Goal: Task Accomplishment & Management: Use online tool/utility

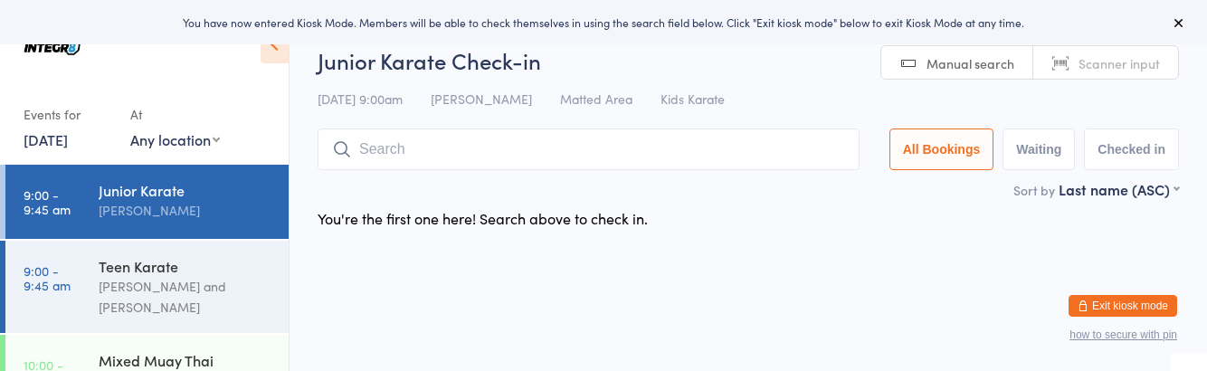
click at [635, 279] on html "You have now entered Kiosk Mode. Members will be able to check themselves in us…" at bounding box center [603, 185] width 1207 height 371
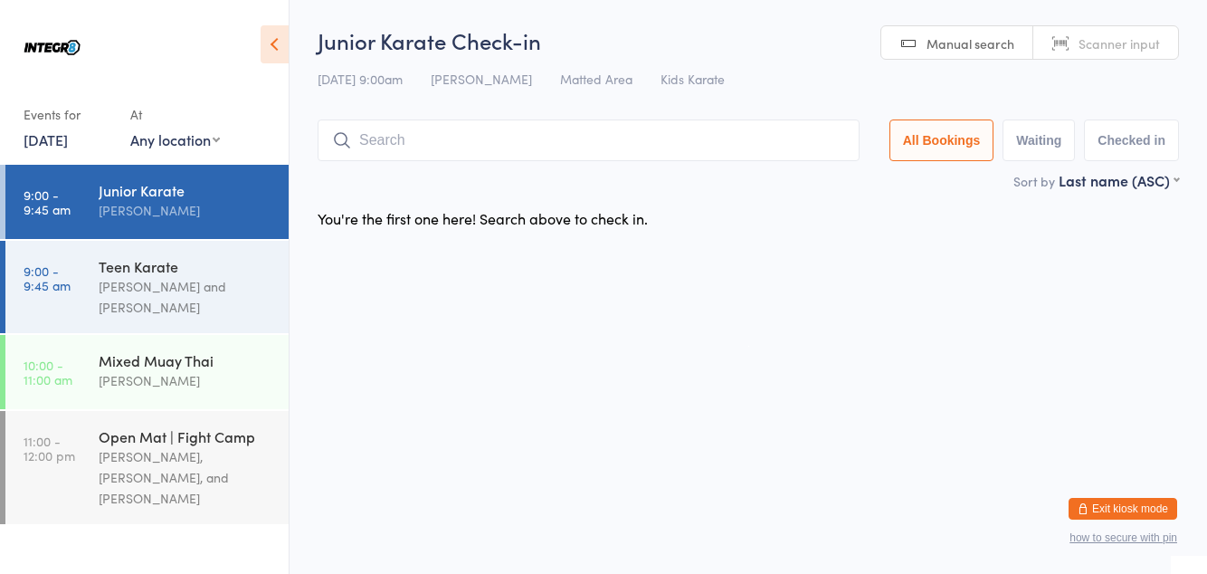
click at [406, 148] on input "search" at bounding box center [589, 140] width 542 height 42
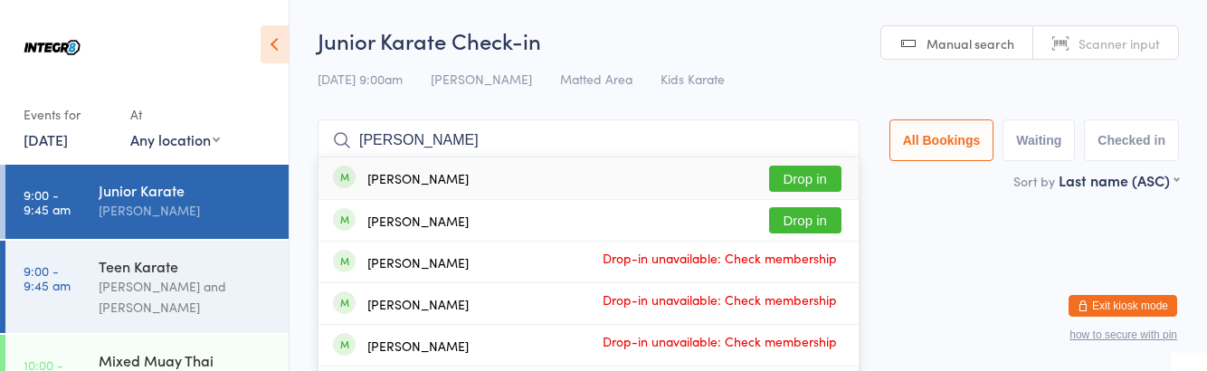
type input "Sam"
click at [404, 278] on div "Samuel Behman Drop-in unavailable: Check membership" at bounding box center [589, 262] width 540 height 41
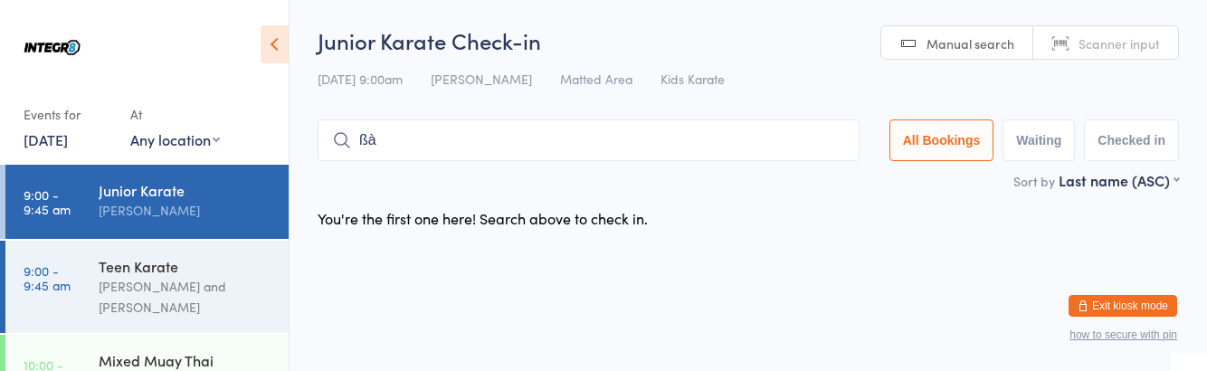
type input "ß"
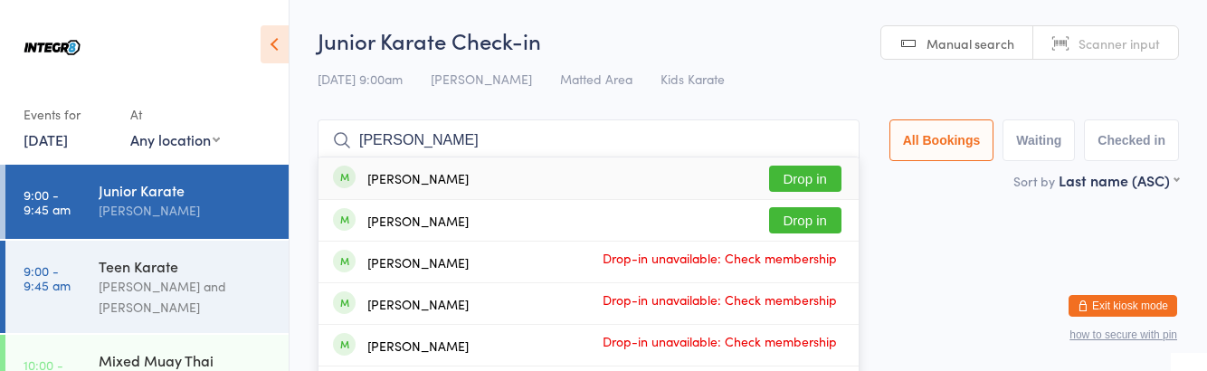
type input "Sam"
click at [412, 257] on div "Samuel Behman" at bounding box center [417, 262] width 101 height 14
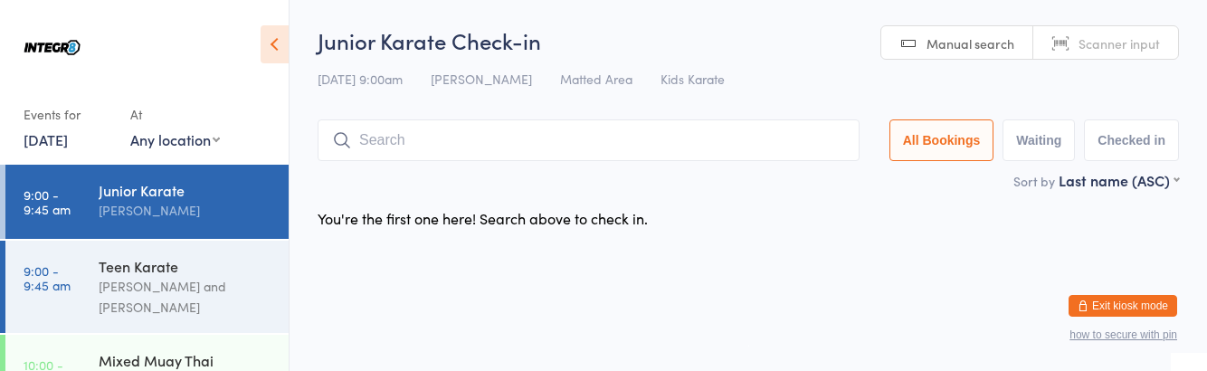
click at [138, 322] on div "Teen Karate Giuseppe Amato and Domenic Amato" at bounding box center [194, 287] width 190 height 92
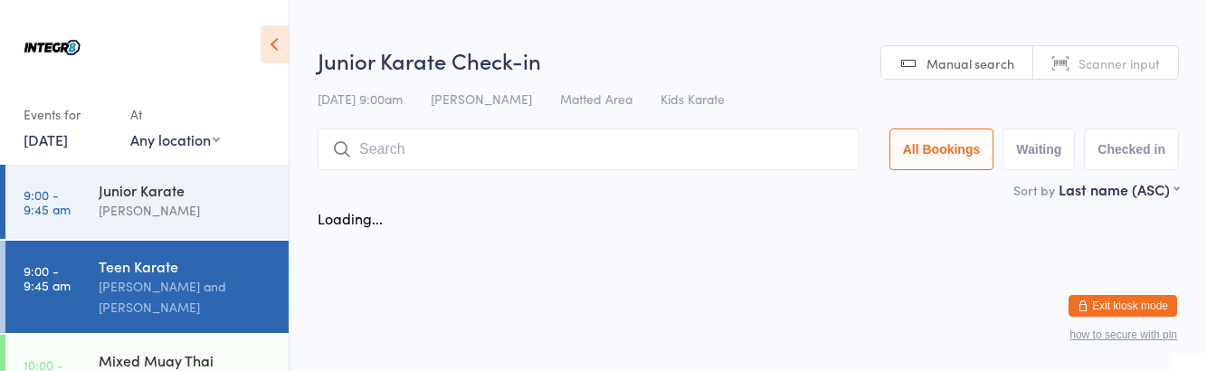
click at [189, 305] on div "[PERSON_NAME] and [PERSON_NAME]" at bounding box center [186, 297] width 175 height 42
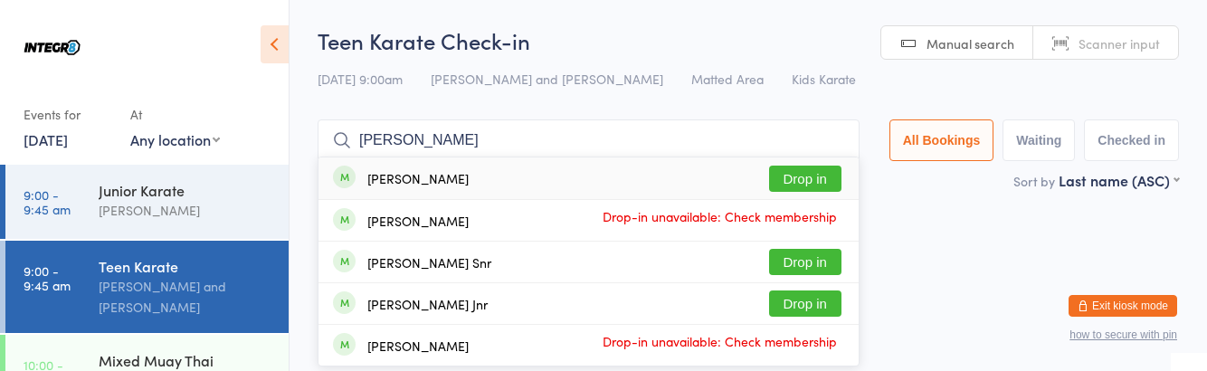
type input "Thomas"
click at [829, 298] on button "Drop in" at bounding box center [805, 304] width 72 height 26
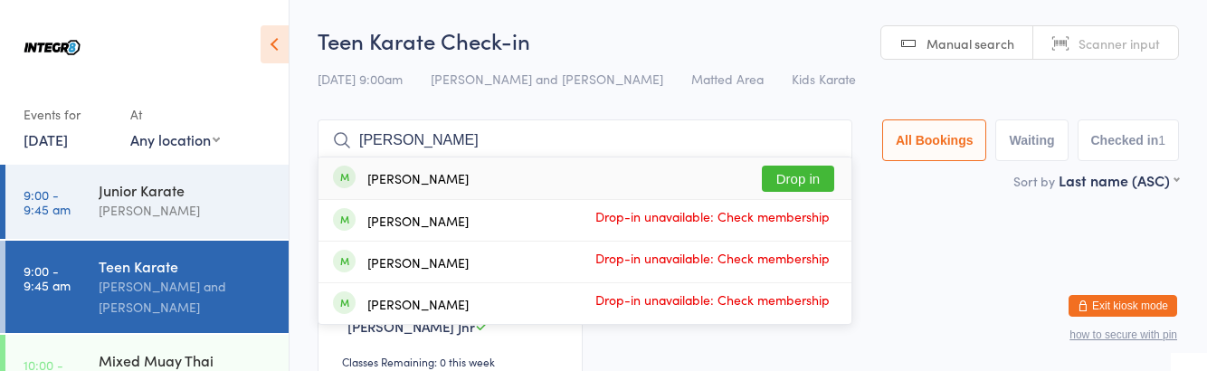
type input "Mason"
click at [797, 159] on div "Mason Woloshenko Drop in" at bounding box center [585, 178] width 533 height 42
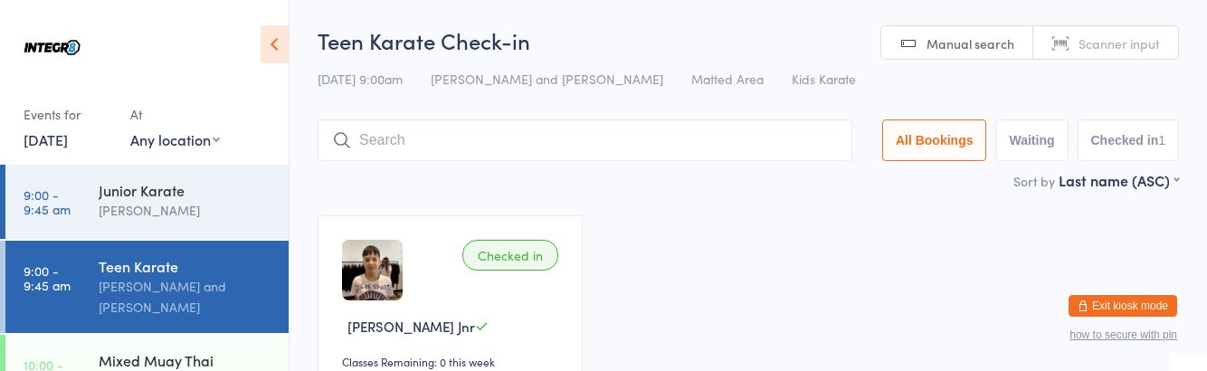
click at [792, 177] on div "Sort by Last name (ASC) First name (ASC) First name (DESC) Last name (ASC) Last…" at bounding box center [749, 180] width 862 height 20
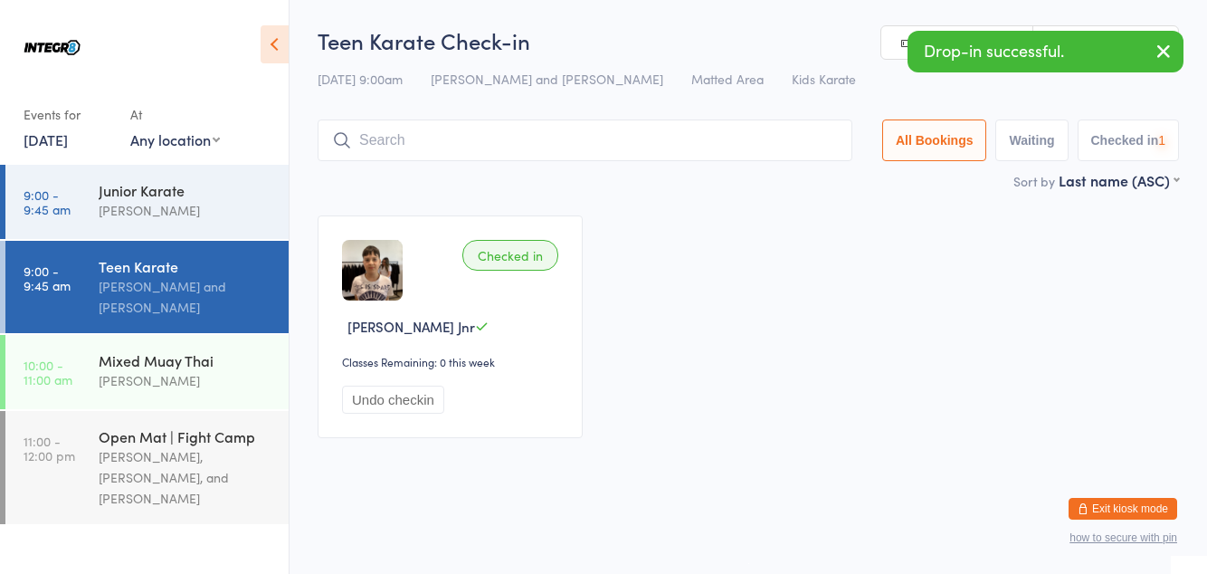
click at [508, 140] on input "search" at bounding box center [585, 140] width 535 height 42
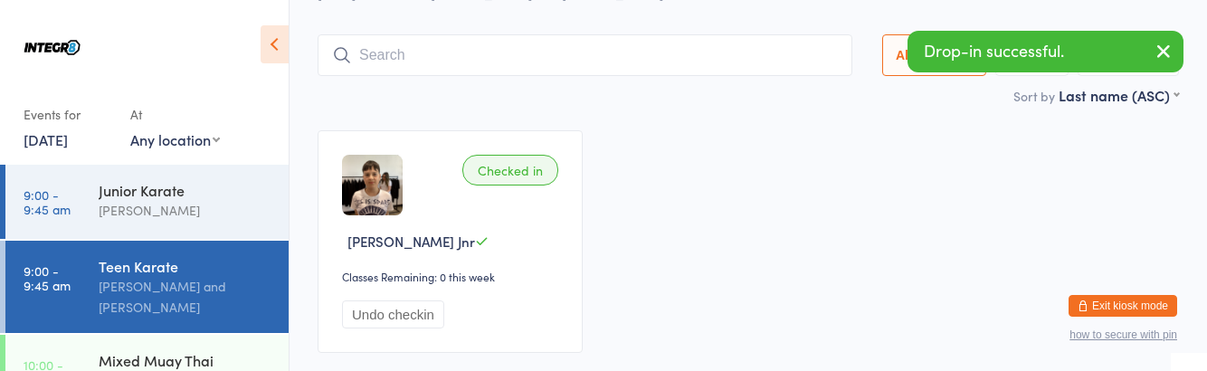
scroll to position [108, 0]
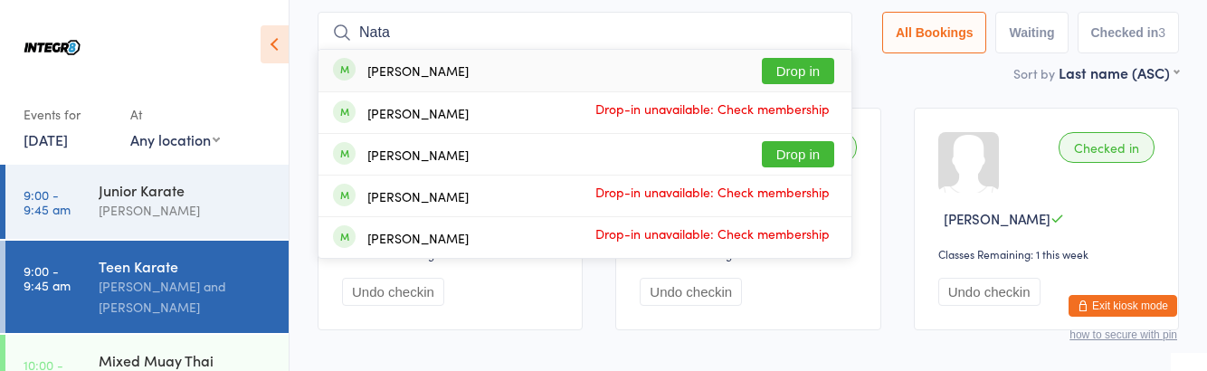
type input "Nata"
click at [502, 167] on div "Natalie Marom-Lalla Drop in" at bounding box center [585, 154] width 533 height 41
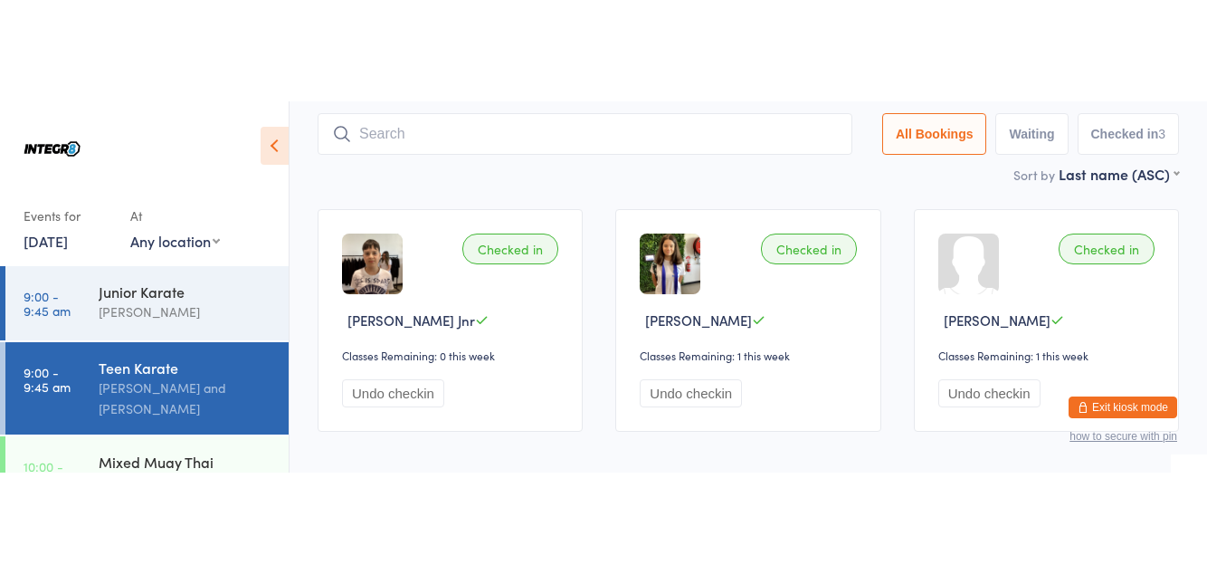
scroll to position [0, 0]
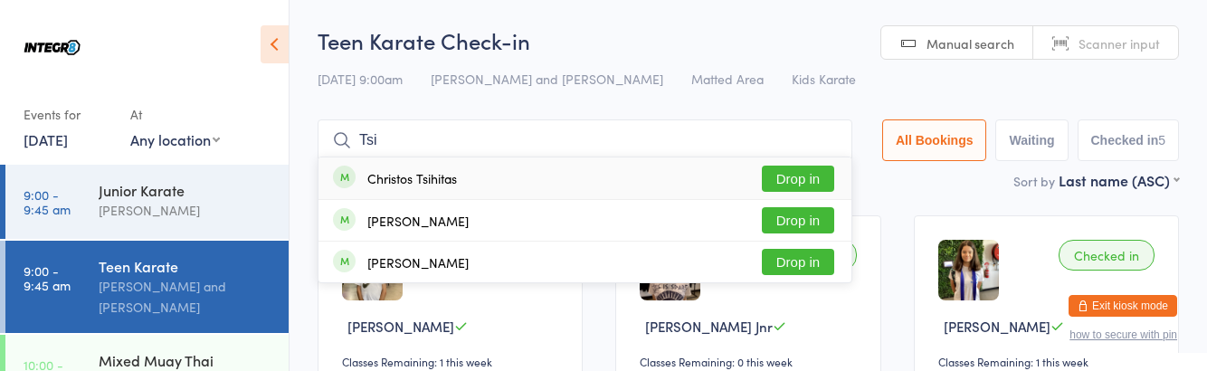
type input "Tsi"
click at [806, 224] on button "Drop in" at bounding box center [798, 220] width 72 height 26
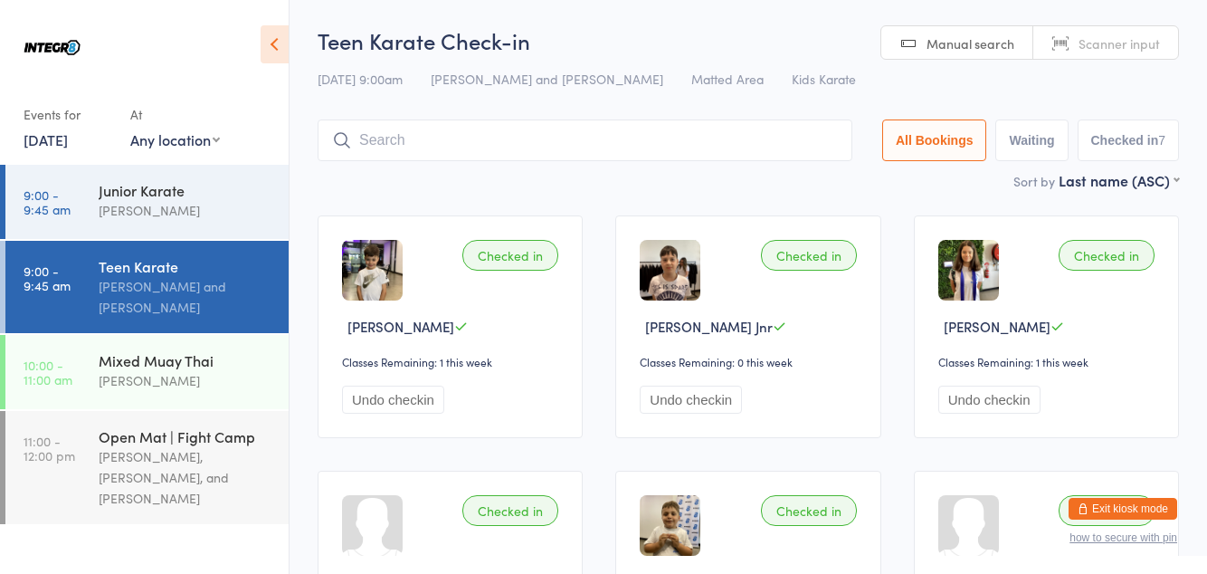
click at [522, 145] on input "search" at bounding box center [585, 140] width 535 height 42
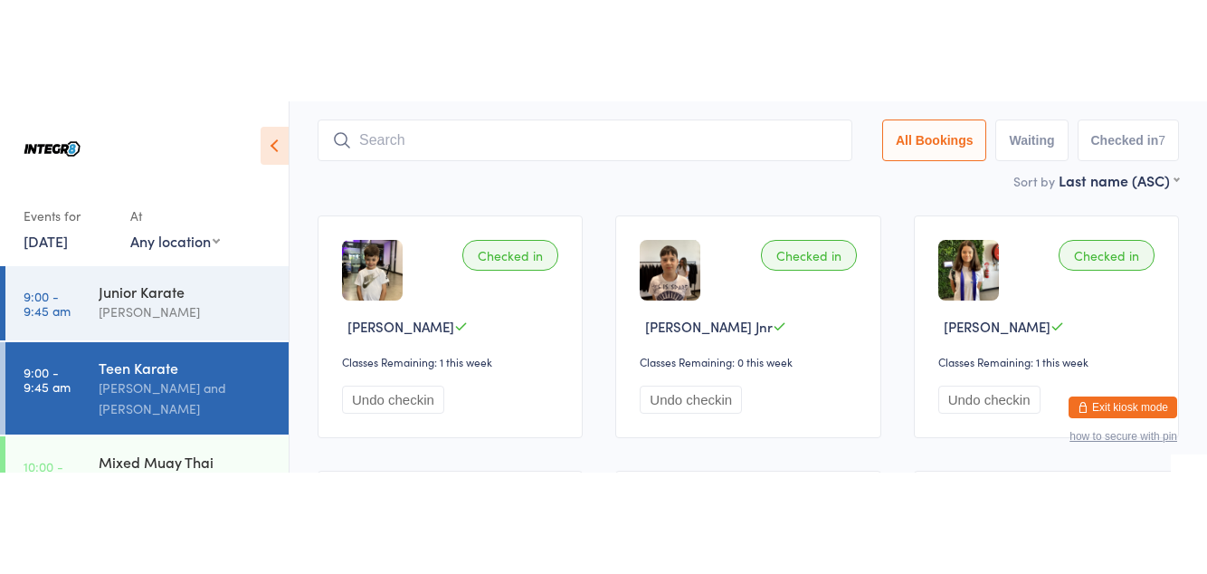
scroll to position [119, 0]
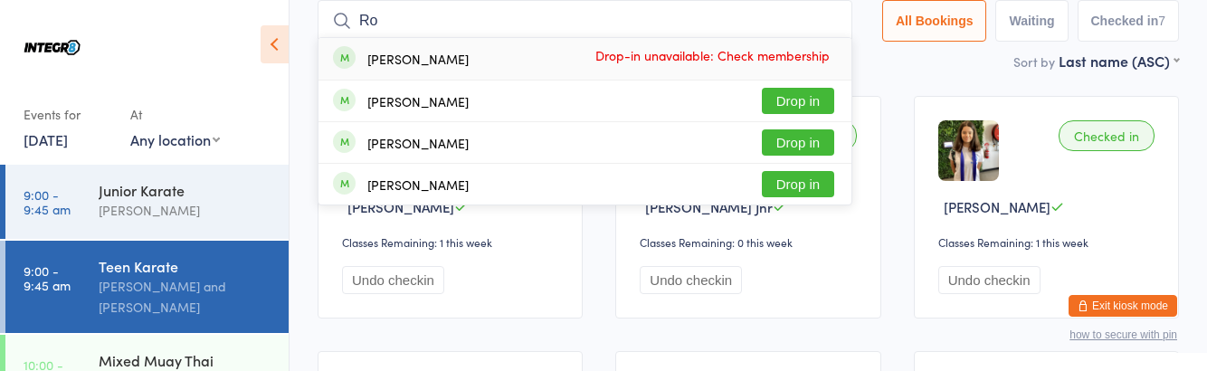
type input "Ro"
click at [445, 145] on div "Rohan Sukul Drop in" at bounding box center [585, 142] width 533 height 41
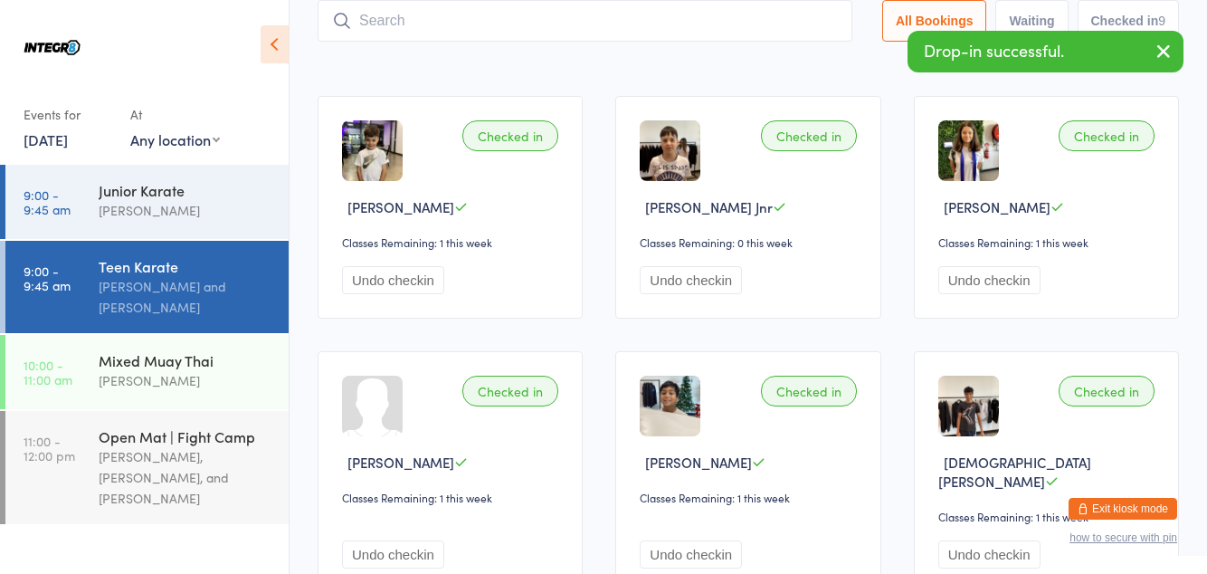
click at [192, 204] on div "[PERSON_NAME]" at bounding box center [186, 210] width 175 height 21
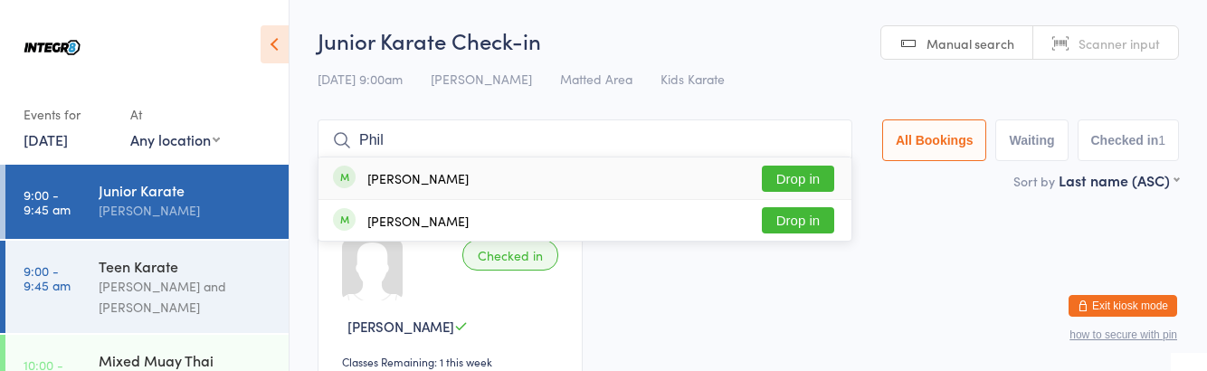
type input "Phil"
click at [815, 224] on button "Drop in" at bounding box center [798, 220] width 72 height 26
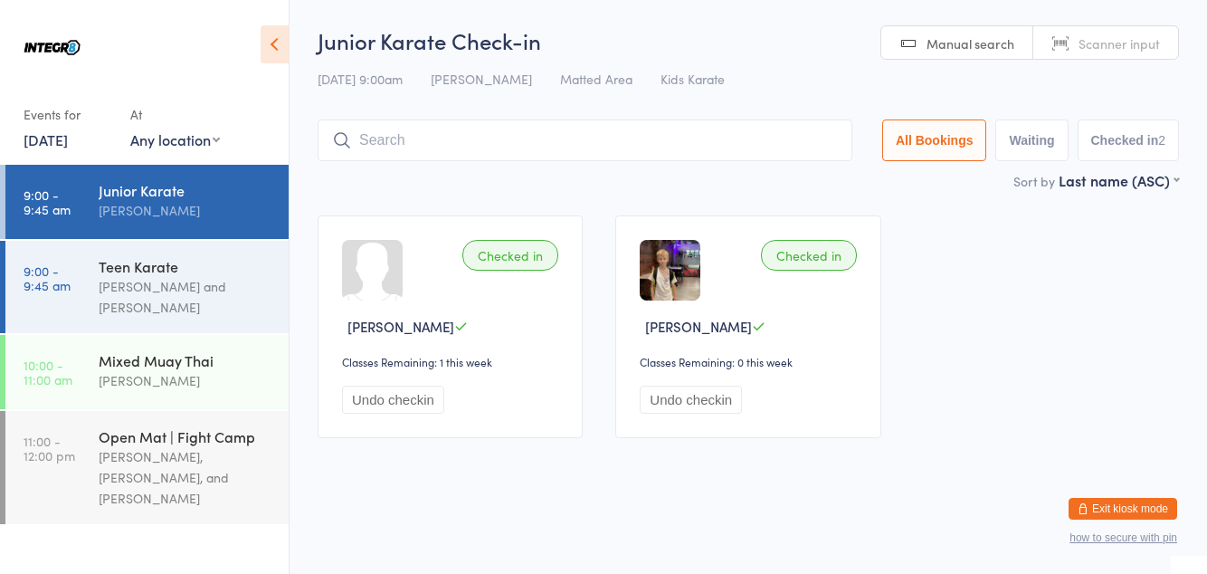
click at [681, 172] on div "Sort by Last name (ASC) First name (ASC) First name (DESC) Last name (ASC) Last…" at bounding box center [749, 180] width 862 height 20
click at [663, 138] on input "search" at bounding box center [585, 140] width 535 height 42
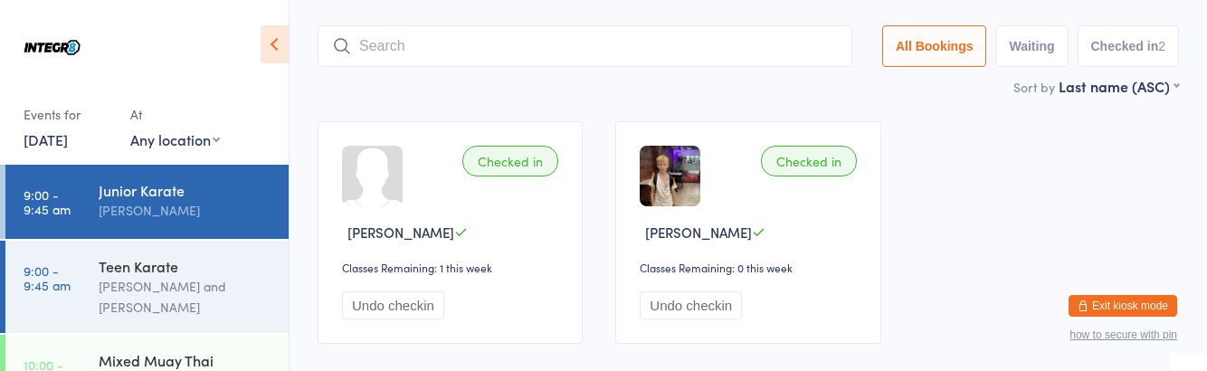
scroll to position [108, 0]
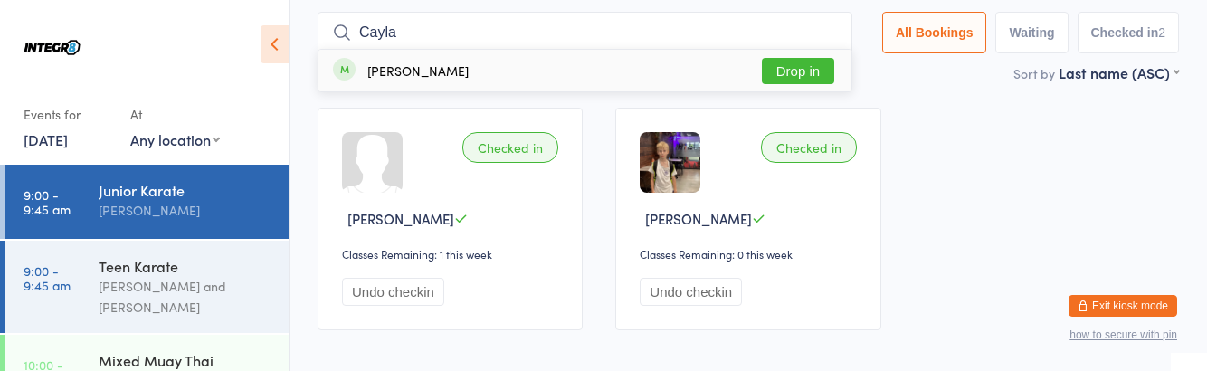
type input "Cayla"
click at [570, 72] on div "Cayla Robb Drop in" at bounding box center [585, 71] width 533 height 42
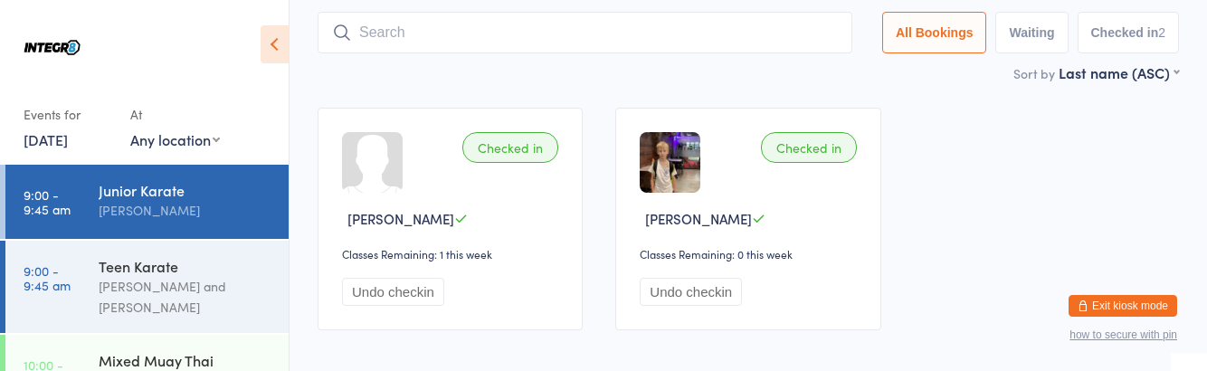
scroll to position [0, 0]
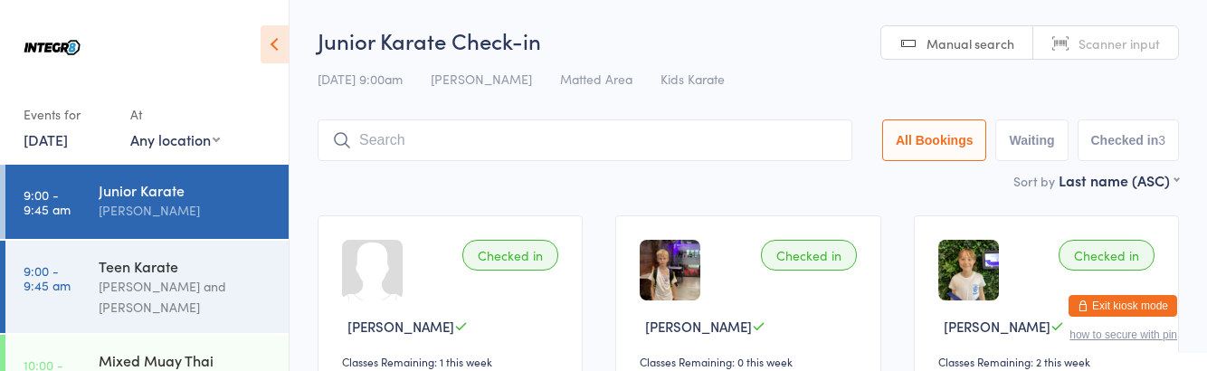
click at [190, 301] on div "[PERSON_NAME] and [PERSON_NAME]" at bounding box center [186, 297] width 175 height 42
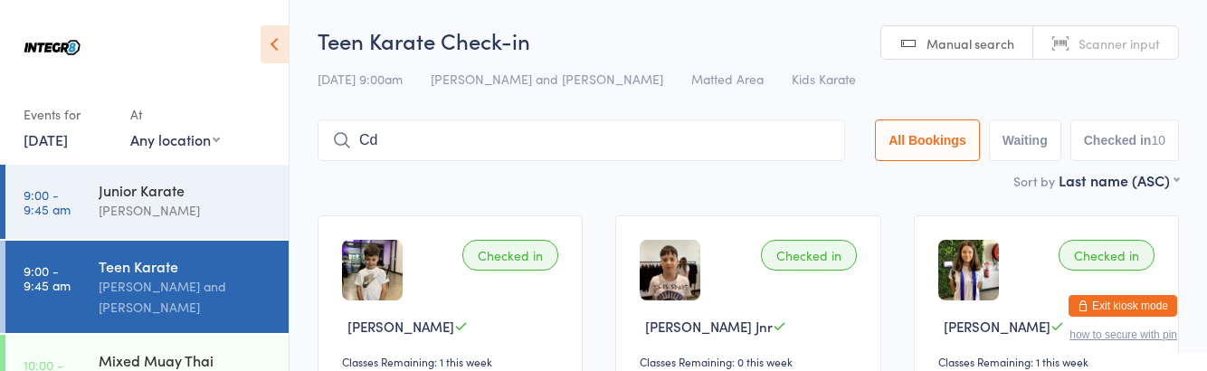
type input "C"
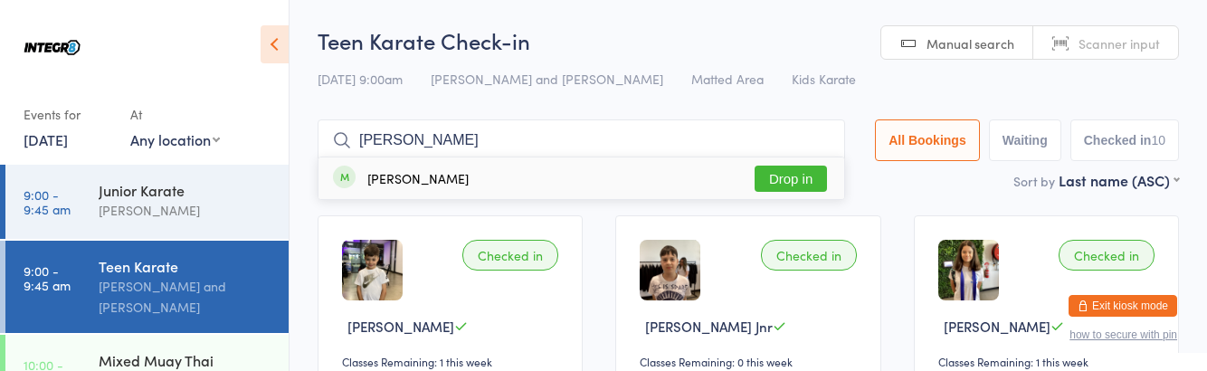
type input "Dion c"
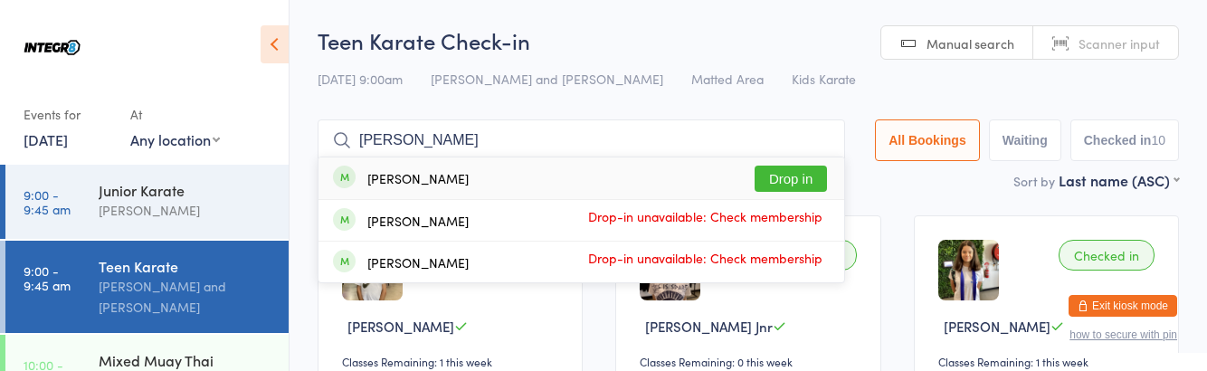
click at [215, 213] on div "[PERSON_NAME]" at bounding box center [186, 210] width 175 height 21
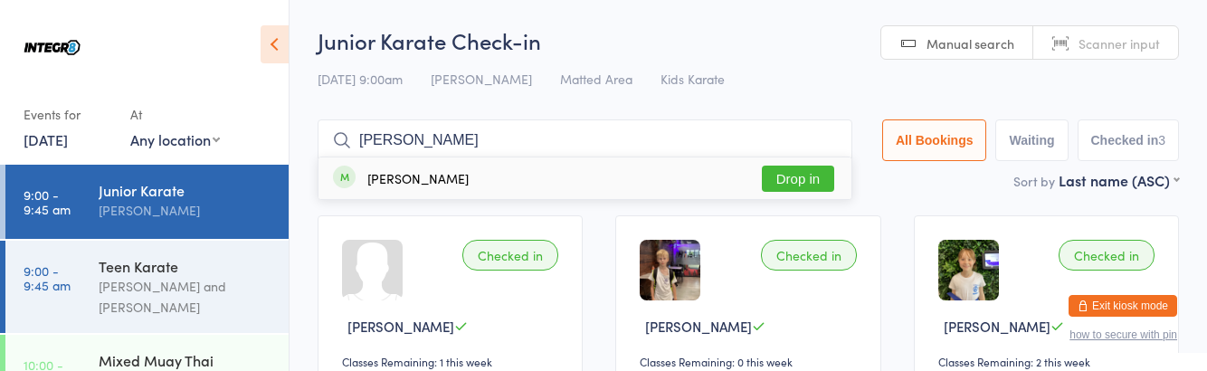
type input "Dion"
click at [791, 185] on button "Drop in" at bounding box center [798, 179] width 72 height 26
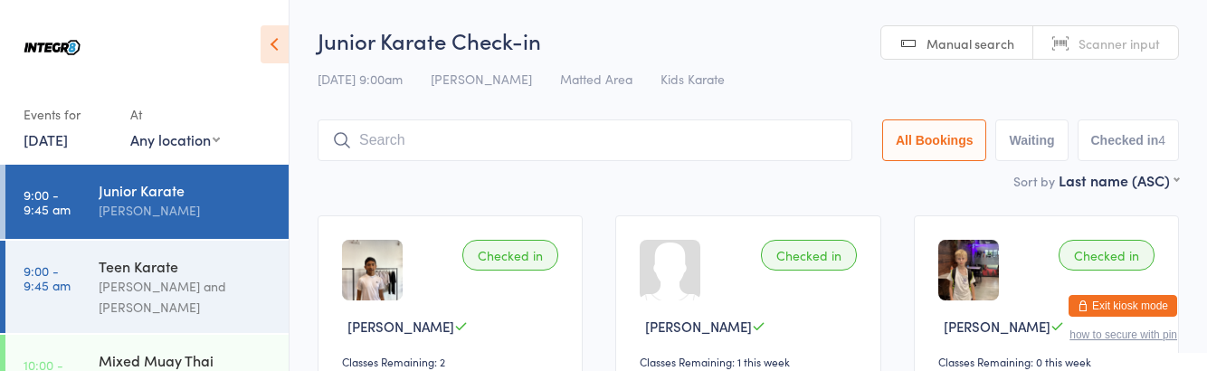
type input "D"
click at [172, 281] on div "[PERSON_NAME] and [PERSON_NAME]" at bounding box center [186, 297] width 175 height 42
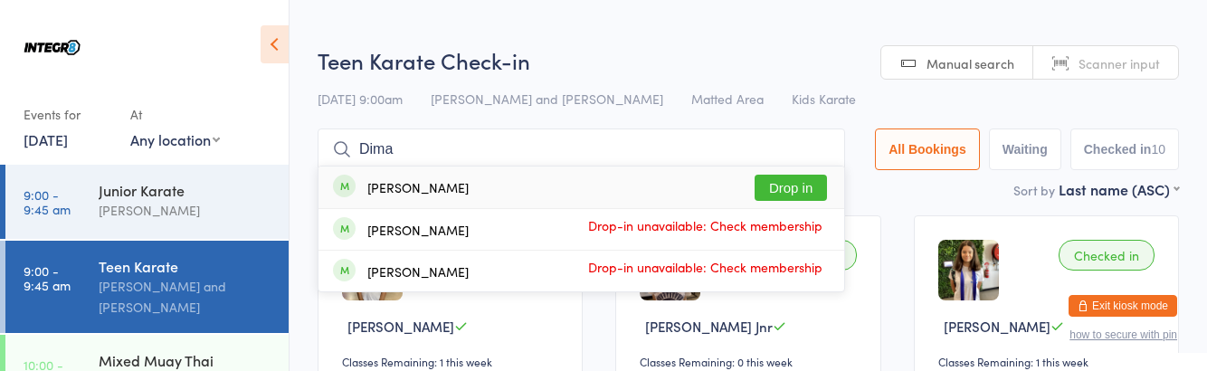
type input "Dima"
click at [797, 191] on button "Drop in" at bounding box center [791, 188] width 72 height 26
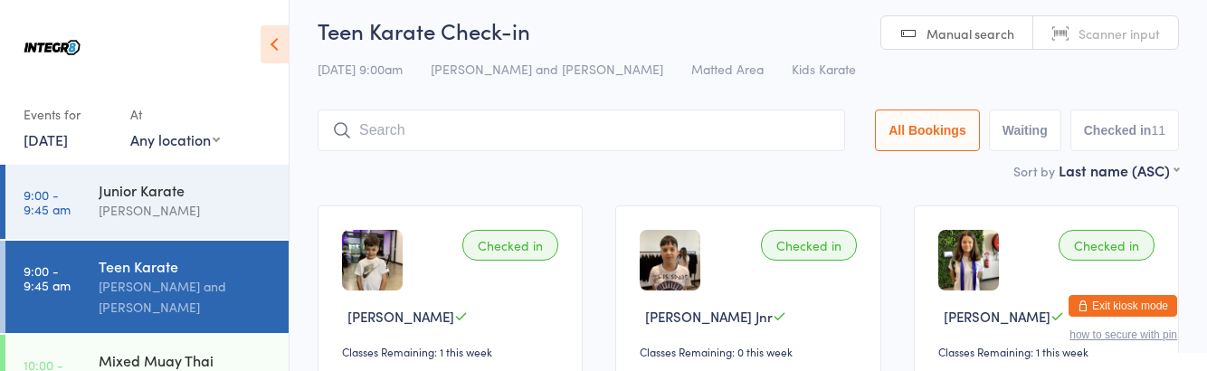
scroll to position [4, 0]
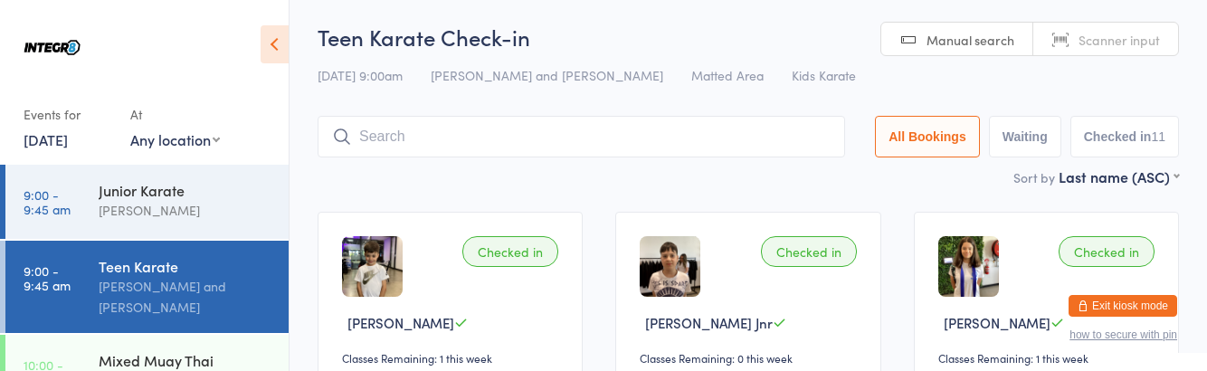
click at [215, 206] on div "[PERSON_NAME]" at bounding box center [186, 210] width 175 height 21
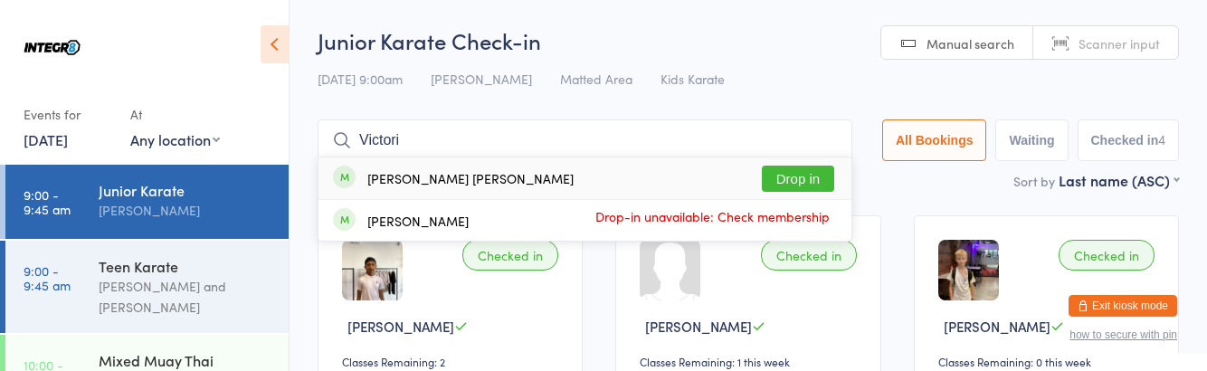
type input "Victori"
click at [815, 186] on button "Drop in" at bounding box center [798, 179] width 72 height 26
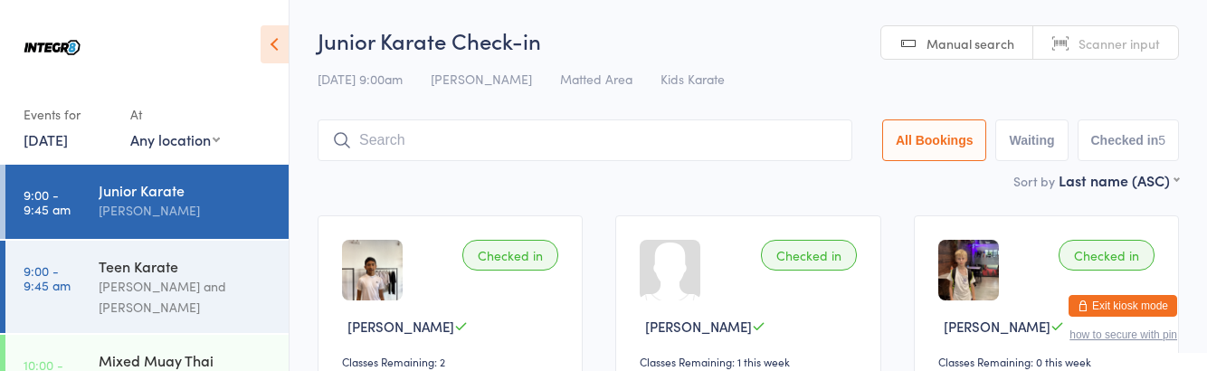
click at [136, 370] on div "Mixed Muay Thai Domenic Amato" at bounding box center [194, 371] width 190 height 72
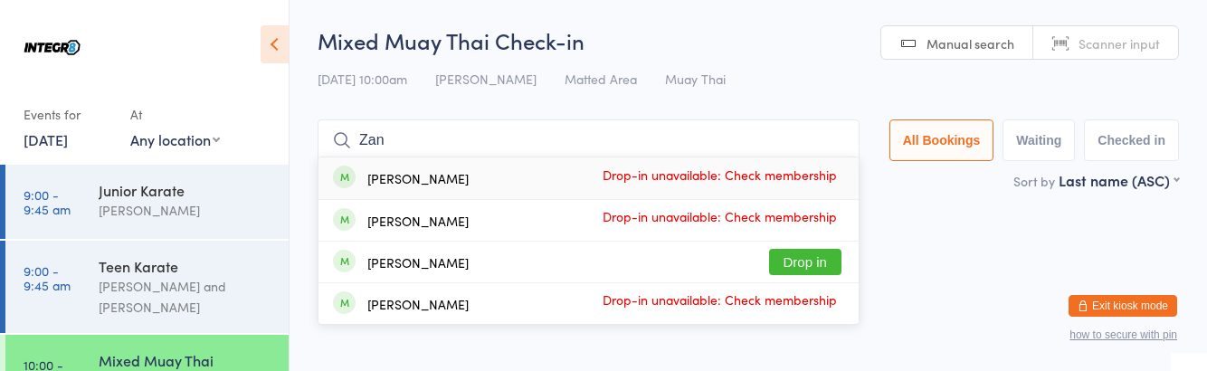
type input "Zan"
click at [836, 264] on button "Drop in" at bounding box center [805, 262] width 72 height 26
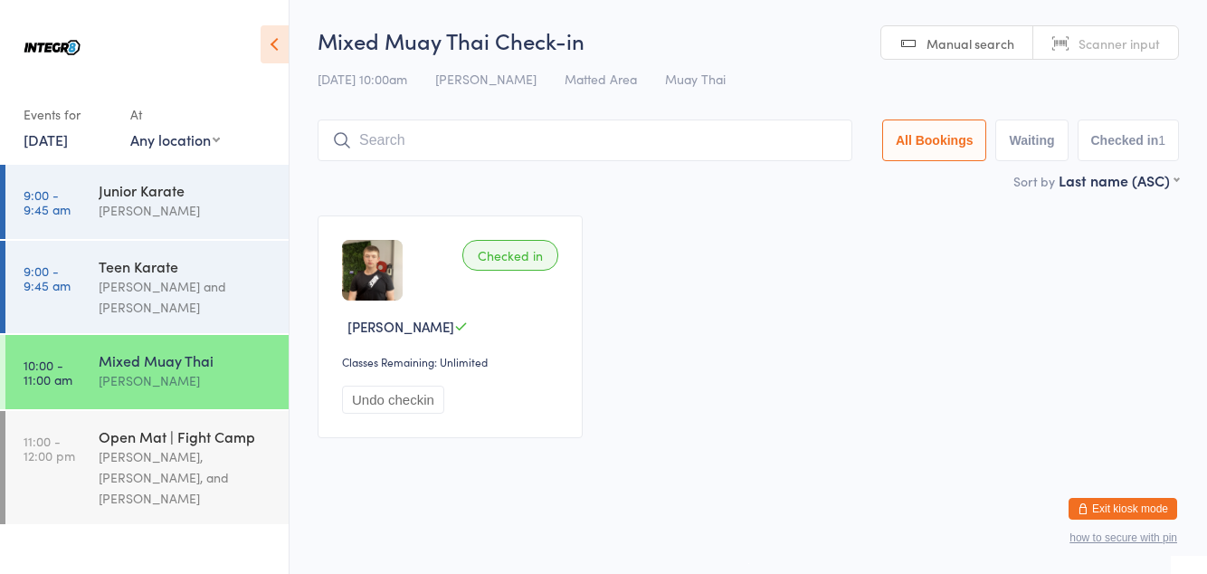
click at [413, 148] on input "search" at bounding box center [585, 140] width 535 height 42
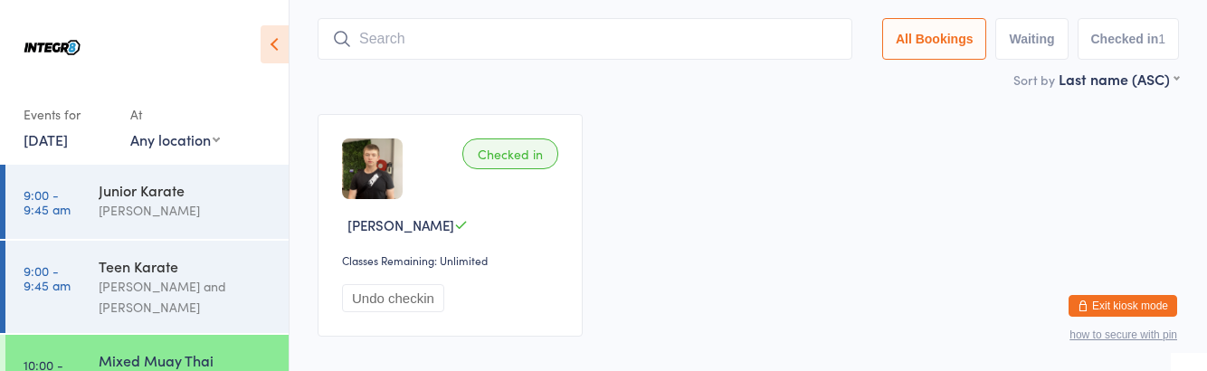
scroll to position [108, 0]
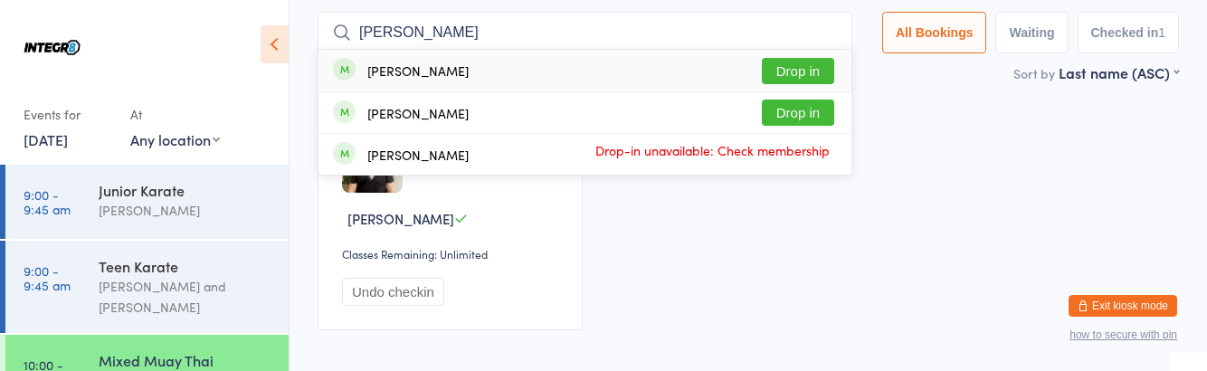
type input "Brett"
click at [815, 72] on button "Drop in" at bounding box center [798, 71] width 72 height 26
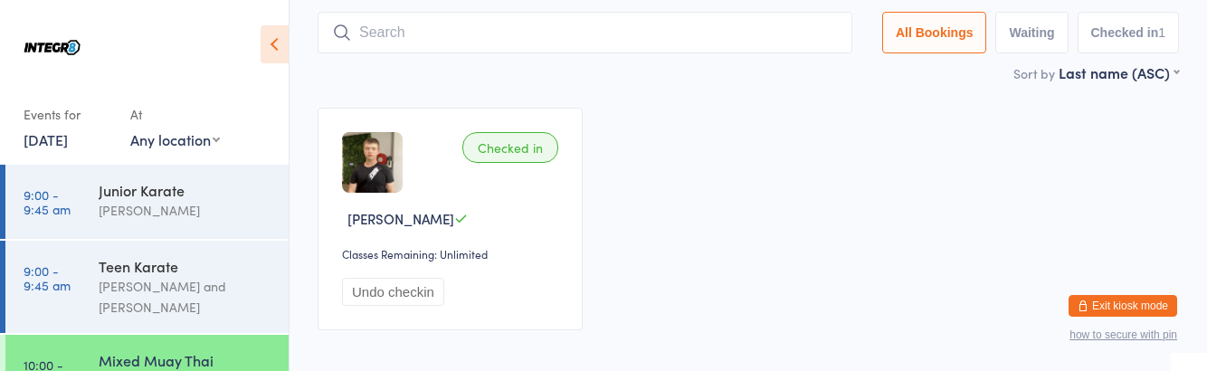
scroll to position [0, 0]
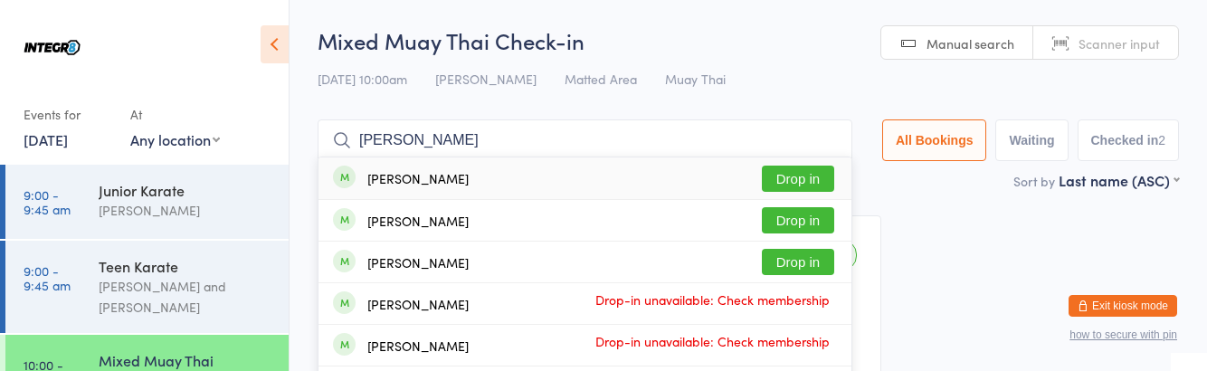
type input "Alex"
click at [819, 215] on button "Drop in" at bounding box center [798, 220] width 72 height 26
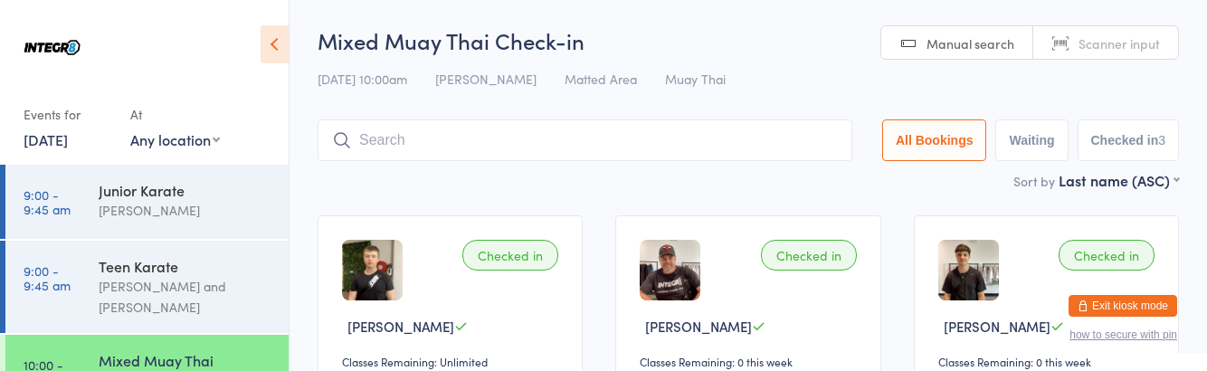
click at [177, 365] on div "Mixed Muay Thai" at bounding box center [186, 360] width 175 height 20
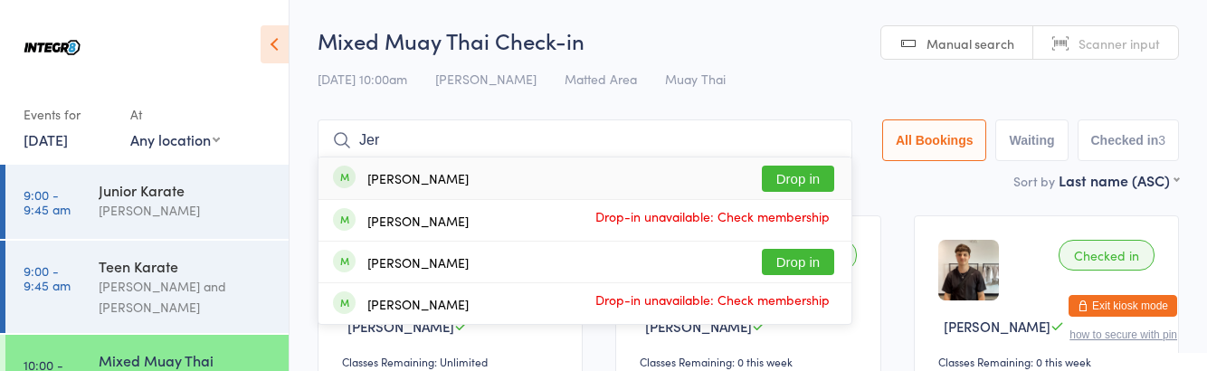
type input "Jer"
click at [493, 167] on div "Jeremy Hill Drop in" at bounding box center [585, 178] width 533 height 42
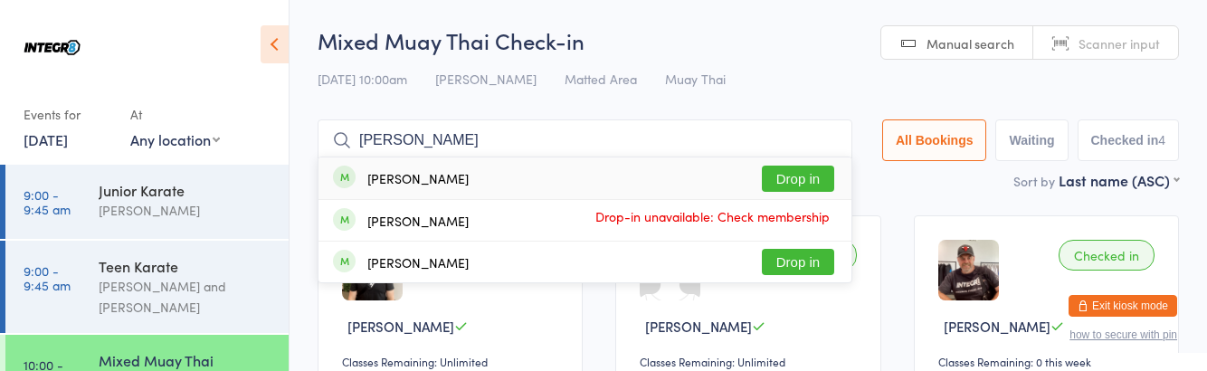
type input "Ian"
click at [814, 177] on button "Drop in" at bounding box center [798, 179] width 72 height 26
